Goal: Information Seeking & Learning: Learn about a topic

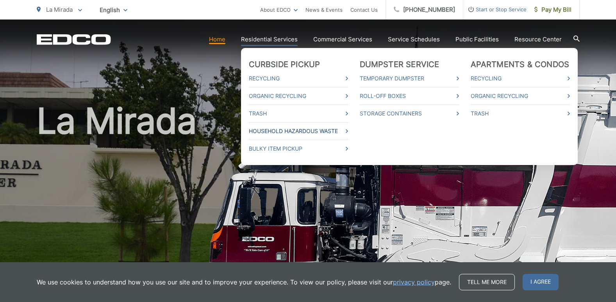
click at [280, 131] on link "Household Hazardous Waste" at bounding box center [298, 130] width 99 height 9
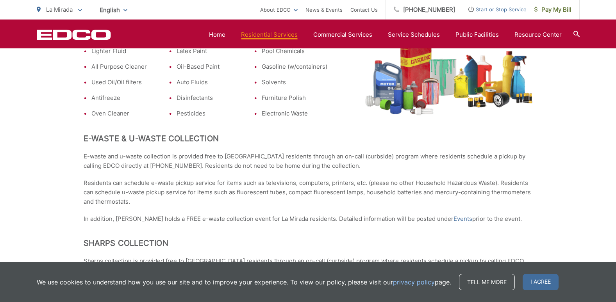
scroll to position [312, 0]
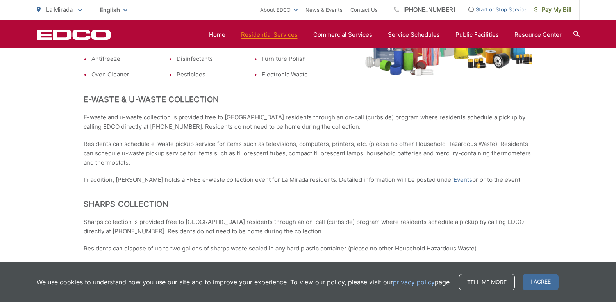
click at [453, 178] on link "Events" at bounding box center [462, 179] width 19 height 9
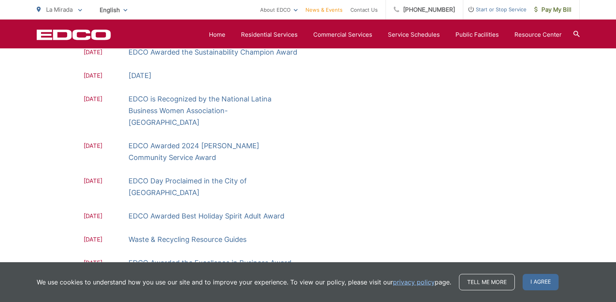
scroll to position [250, 0]
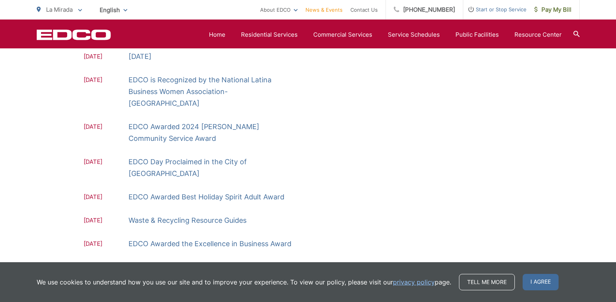
drag, startPoint x: 422, startPoint y: 96, endPoint x: 393, endPoint y: 96, distance: 28.9
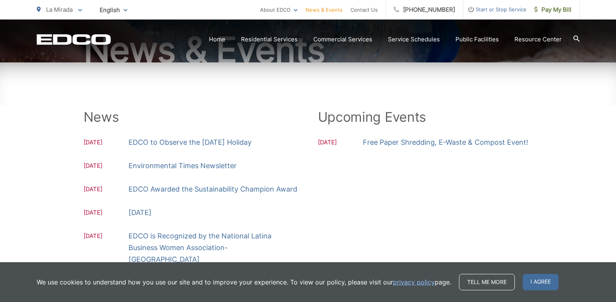
scroll to position [55, 0]
